Goal: Find specific page/section

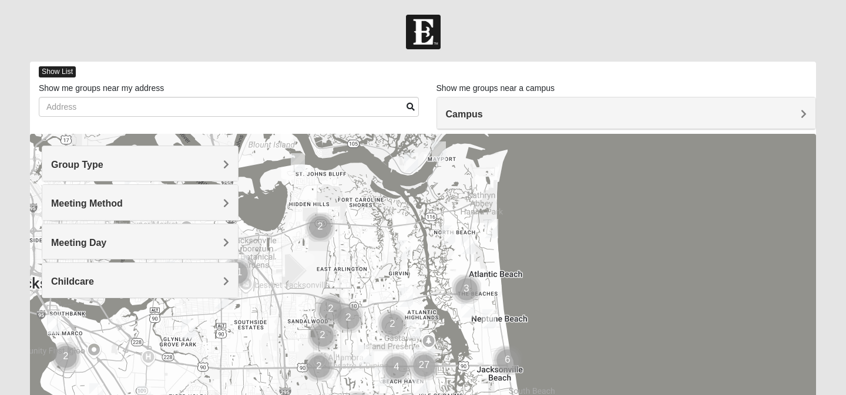
click at [65, 70] on span "Show List" at bounding box center [57, 71] width 37 height 11
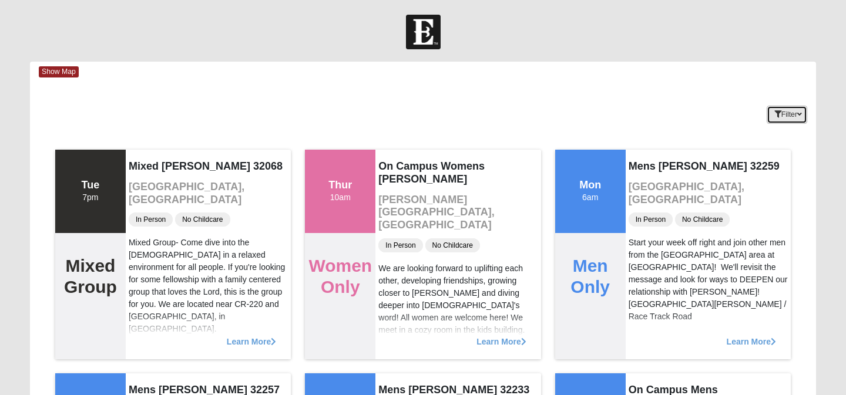
click at [777, 120] on button "Filter" at bounding box center [786, 115] width 41 height 18
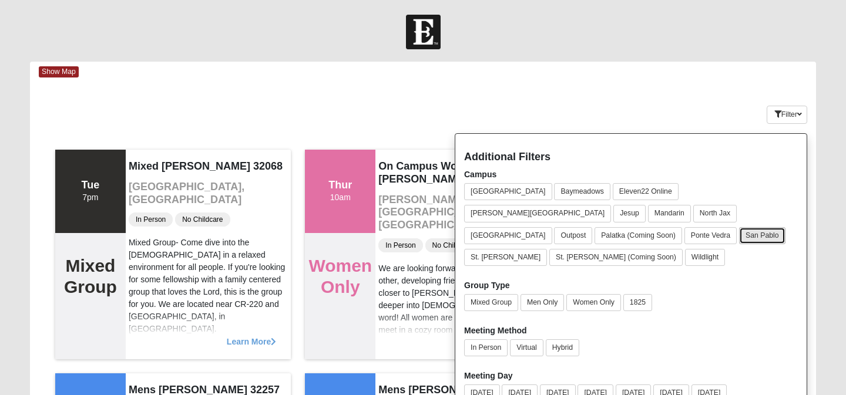
click at [776, 227] on button "San Pablo" at bounding box center [762, 235] width 46 height 17
click at [581, 294] on button "Women Only" at bounding box center [593, 302] width 55 height 17
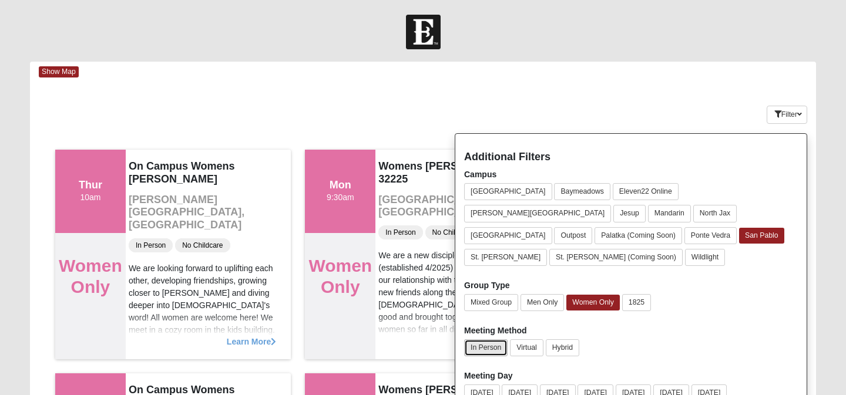
click at [486, 339] on button "In Person" at bounding box center [485, 347] width 43 height 17
click at [564, 385] on button "[DATE]" at bounding box center [558, 393] width 36 height 17
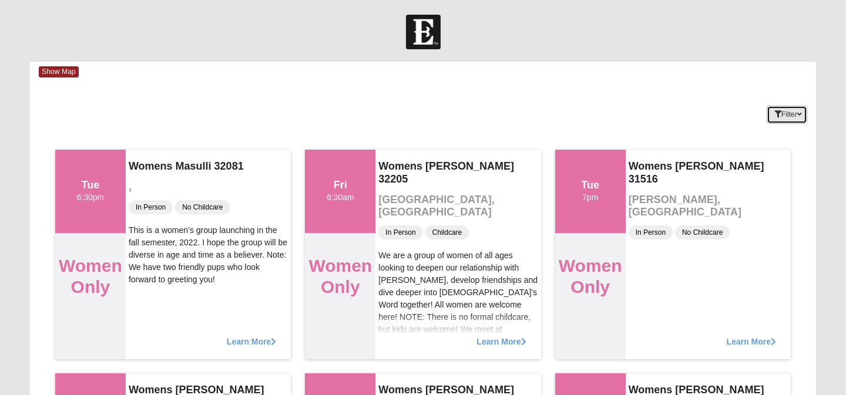
click at [781, 117] on button "Filter" at bounding box center [786, 115] width 41 height 18
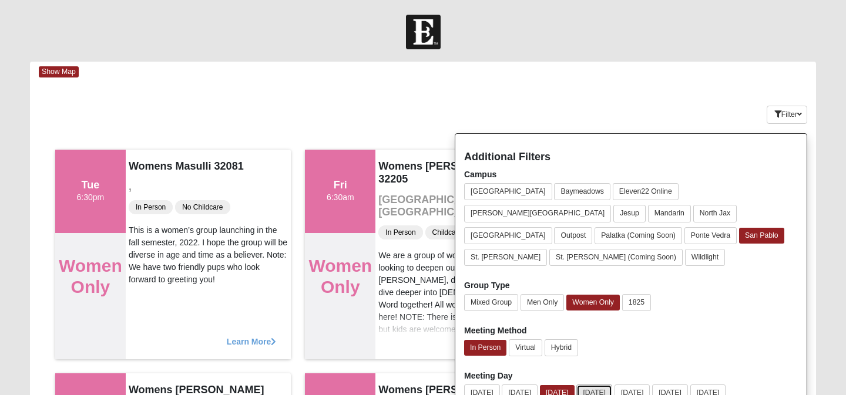
click at [607, 385] on button "[DATE]" at bounding box center [594, 393] width 36 height 17
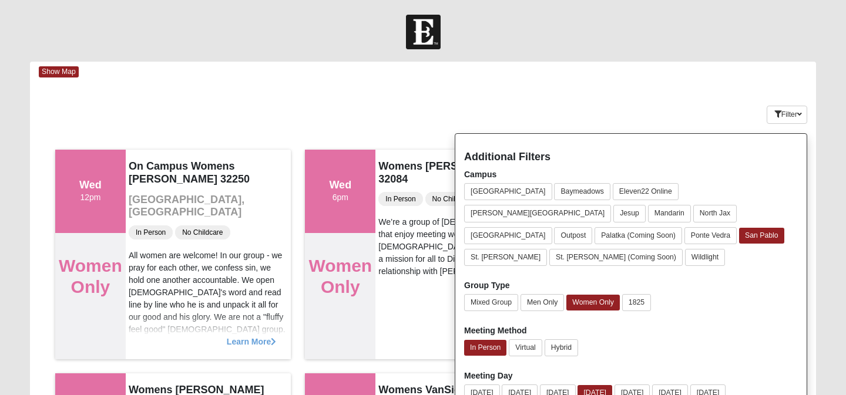
click at [638, 122] on div "Keywords Filter Additional Filters Campus [GEOGRAPHIC_DATA] [GEOGRAPHIC_DATA] E…" at bounding box center [423, 112] width 786 height 43
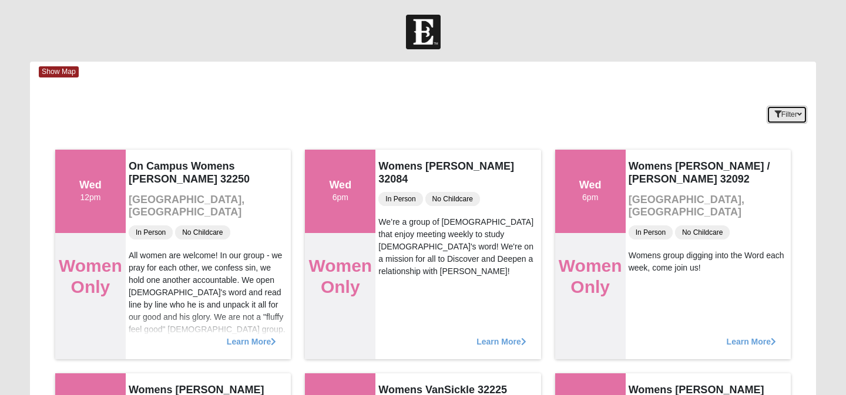
click at [774, 111] on icon "button" at bounding box center [777, 114] width 7 height 7
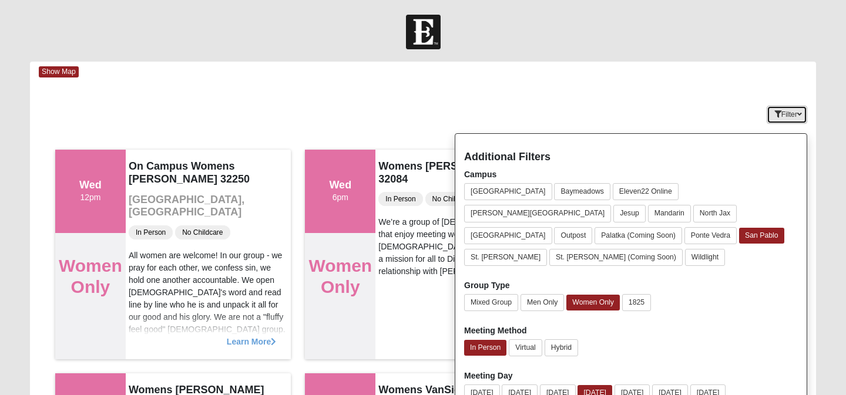
click at [800, 112] on icon "button" at bounding box center [799, 114] width 5 height 7
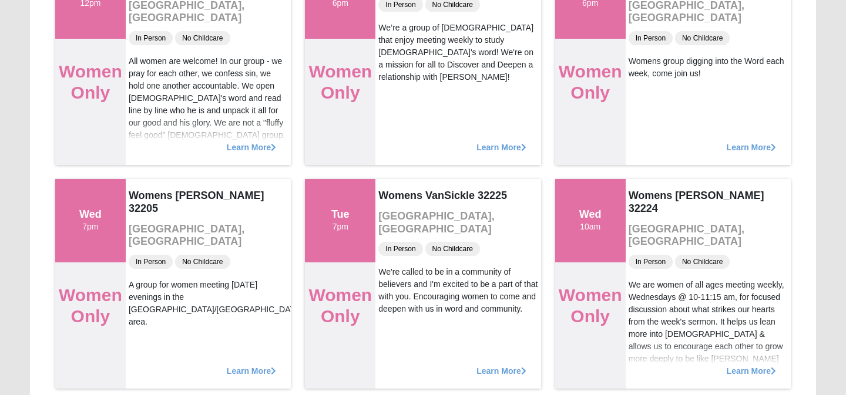
scroll to position [195, 0]
